Goal: Task Accomplishment & Management: Manage account settings

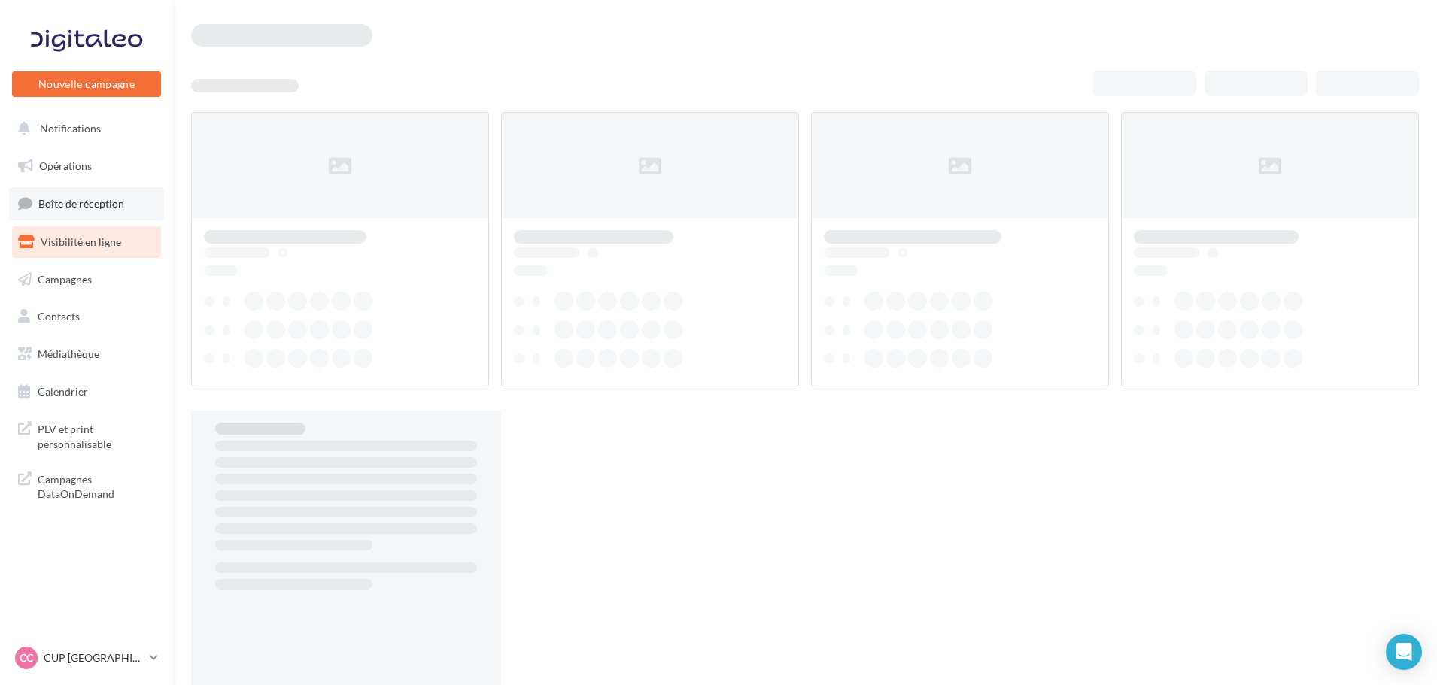
click at [73, 200] on span "Boîte de réception" at bounding box center [81, 203] width 86 height 13
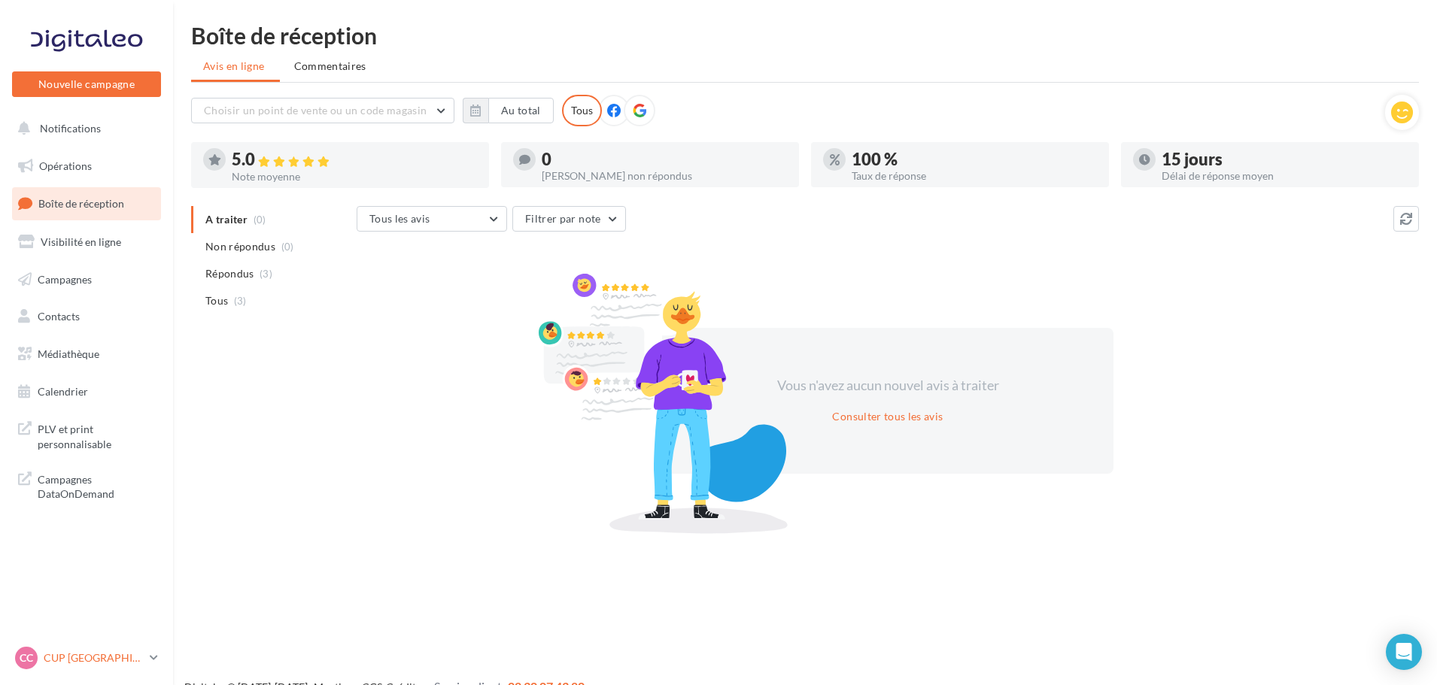
click at [114, 667] on div "CC CUP CHERBOURG cupra-[GEOGRAPHIC_DATA]" at bounding box center [79, 658] width 129 height 23
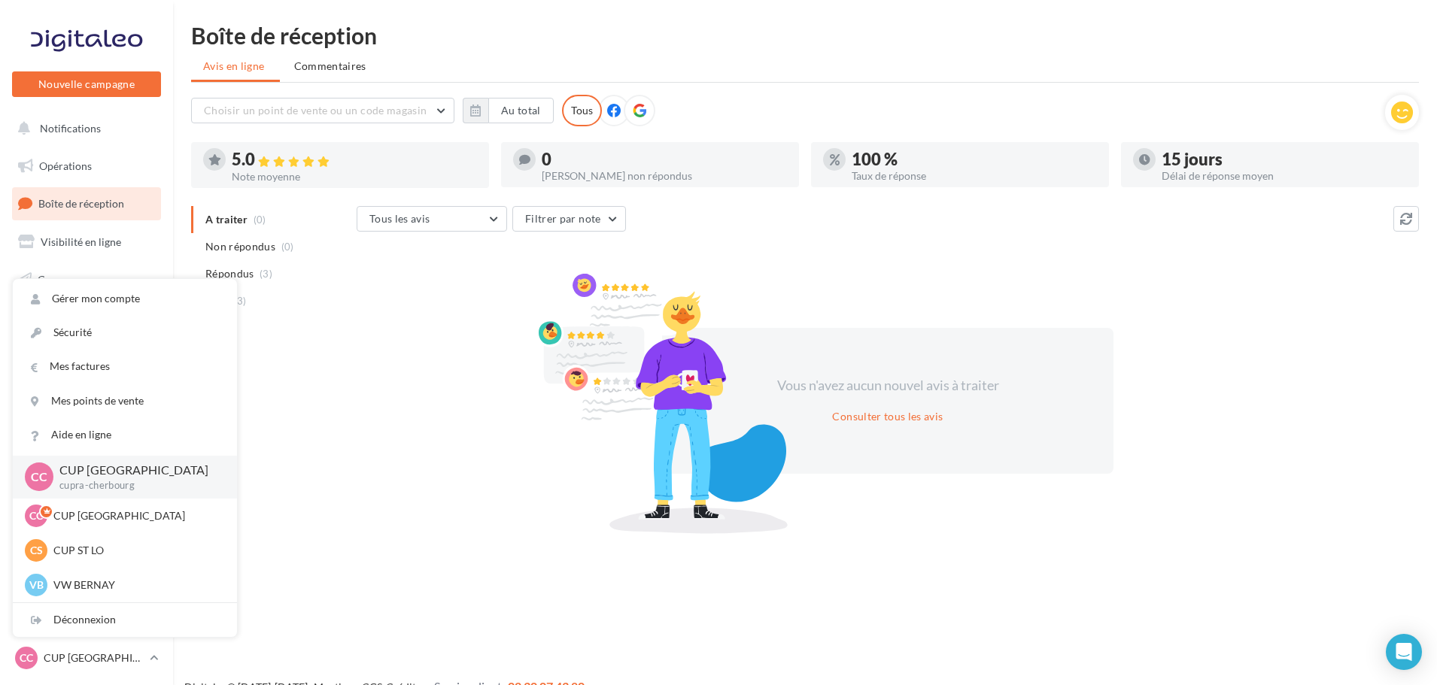
click at [105, 631] on div "Déconnexion" at bounding box center [125, 620] width 224 height 34
